Goal: Information Seeking & Learning: Learn about a topic

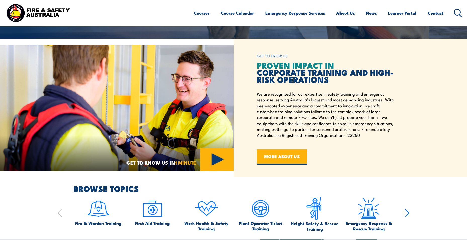
scroll to position [277, 0]
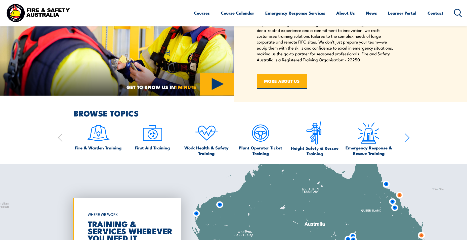
click at [148, 136] on img at bounding box center [153, 133] width 24 height 24
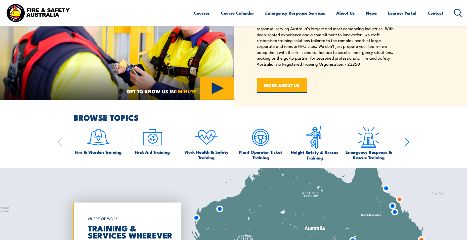
click at [103, 150] on span "Fire & Warden Training" at bounding box center [98, 152] width 47 height 6
click at [328, 153] on span "Height Safety & Rescue Training" at bounding box center [314, 154] width 49 height 11
